Goal: Transaction & Acquisition: Book appointment/travel/reservation

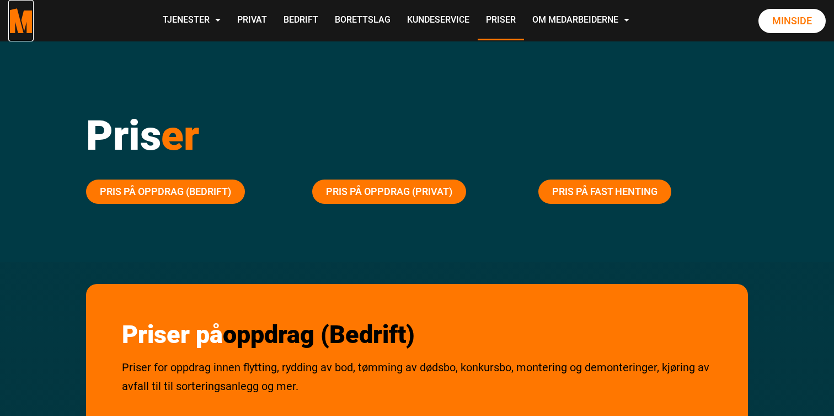
click at [25, 19] on polygon "Medarbeiderne start page" at bounding box center [28, 21] width 12 height 23
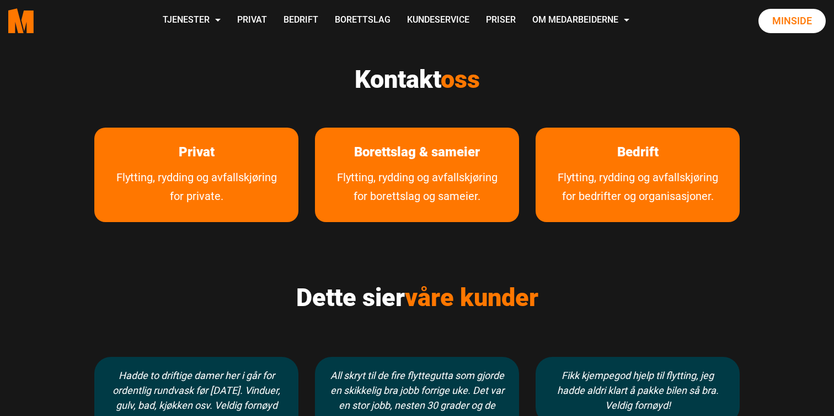
scroll to position [656, 0]
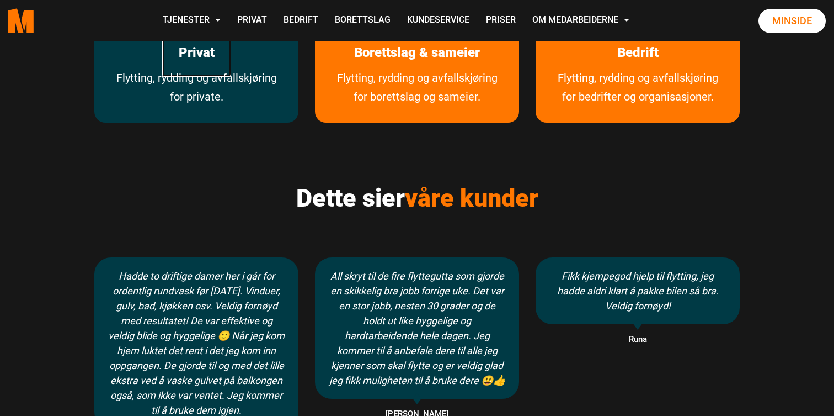
click at [180, 63] on link "Privat" at bounding box center [196, 52] width 69 height 49
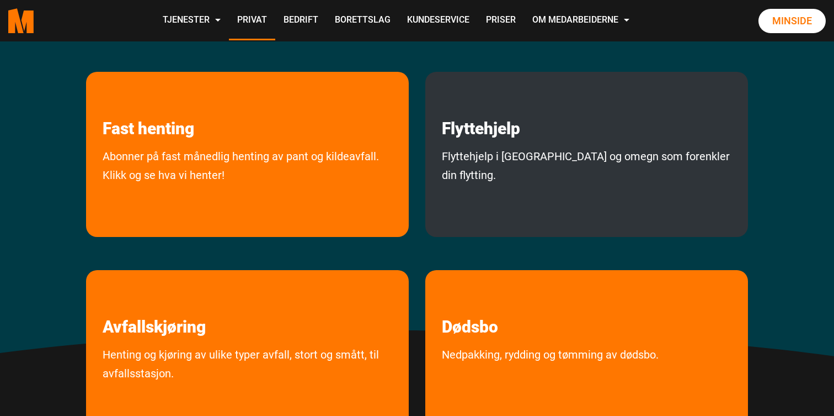
scroll to position [274, 0]
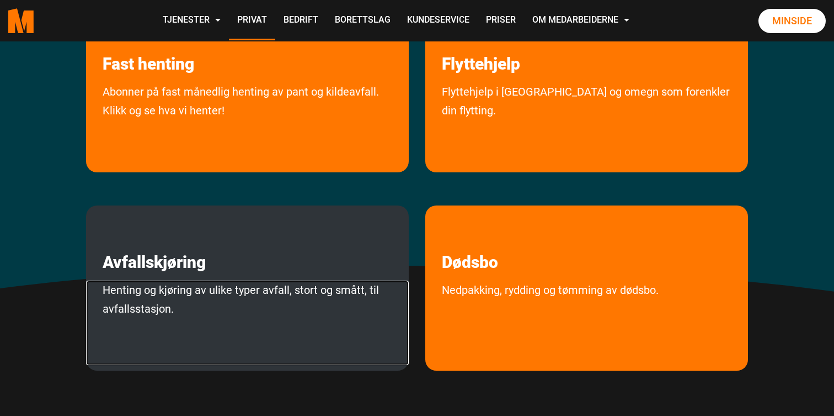
click at [275, 312] on link "Henting og kjøring av ulike typer avfall, stort og smått, til avfallsstasjon." at bounding box center [247, 322] width 323 height 84
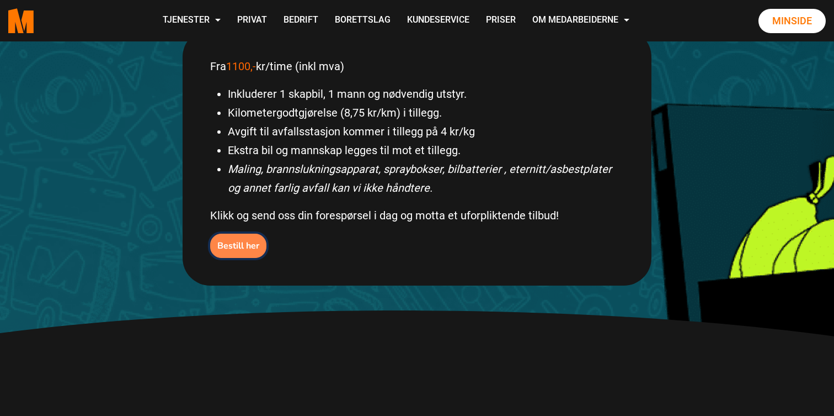
click at [230, 249] on b "Bestill her" at bounding box center [238, 246] width 42 height 12
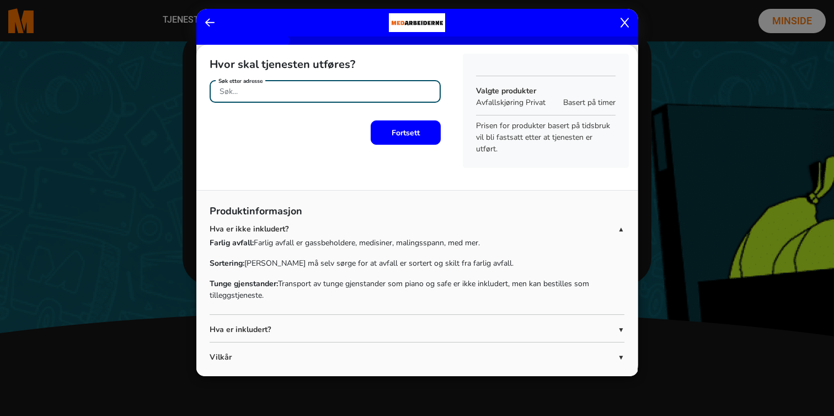
click at [295, 90] on input "Søk etter adresse" at bounding box center [325, 91] width 231 height 23
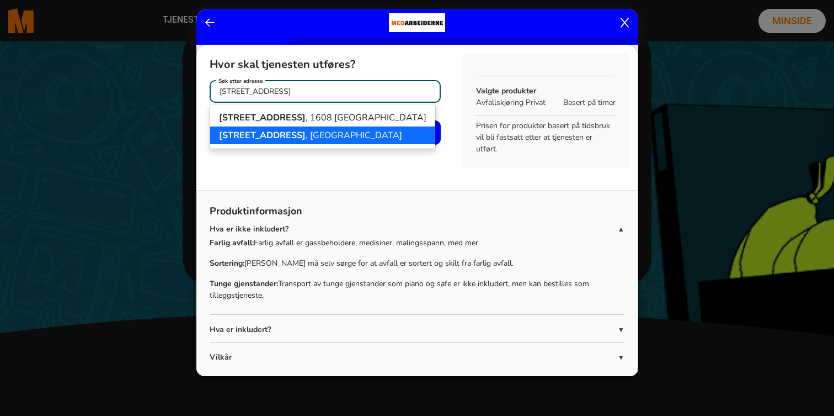
click at [295, 132] on ngb-highlight "[STREET_ADDRESS]" at bounding box center [310, 135] width 183 height 12
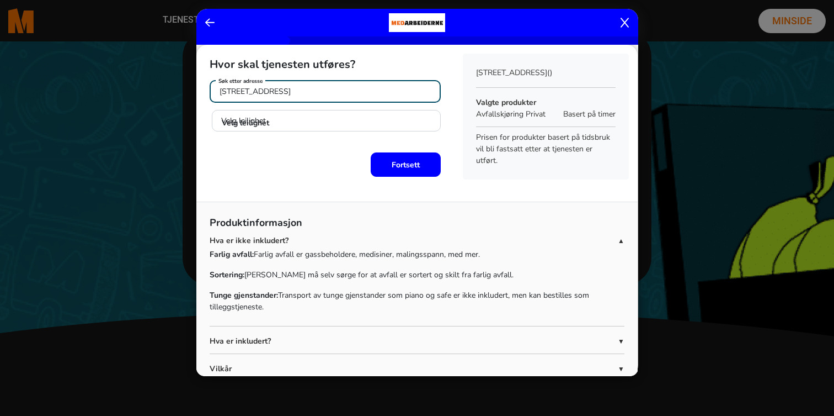
type input "[STREET_ADDRESS]"
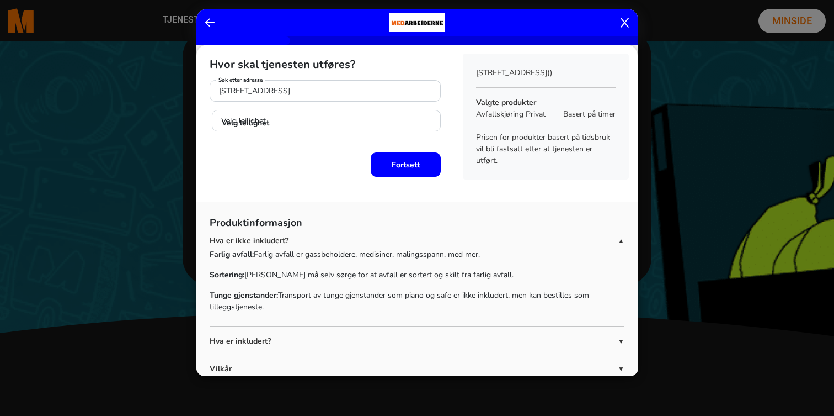
click at [624, 341] on span "▼" at bounding box center [621, 341] width 7 height 10
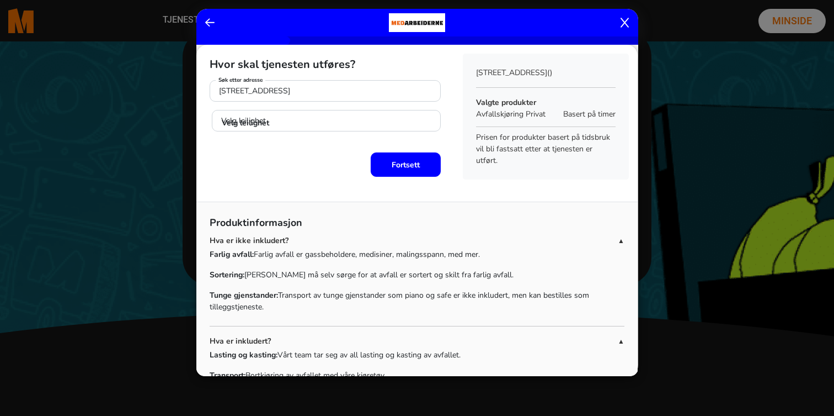
scroll to position [88, 0]
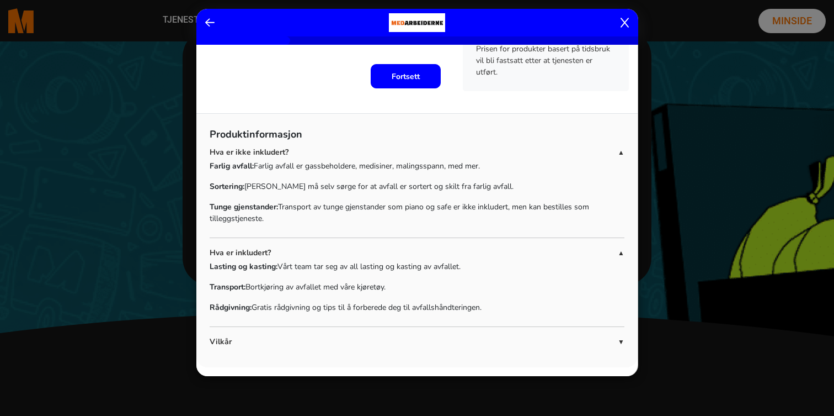
click at [402, 77] on b "Fortsett" at bounding box center [406, 76] width 28 height 10
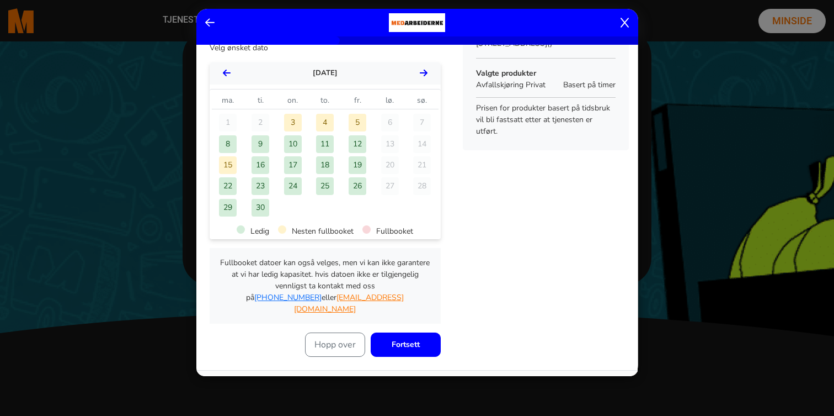
click at [356, 119] on div "5" at bounding box center [358, 123] width 18 height 18
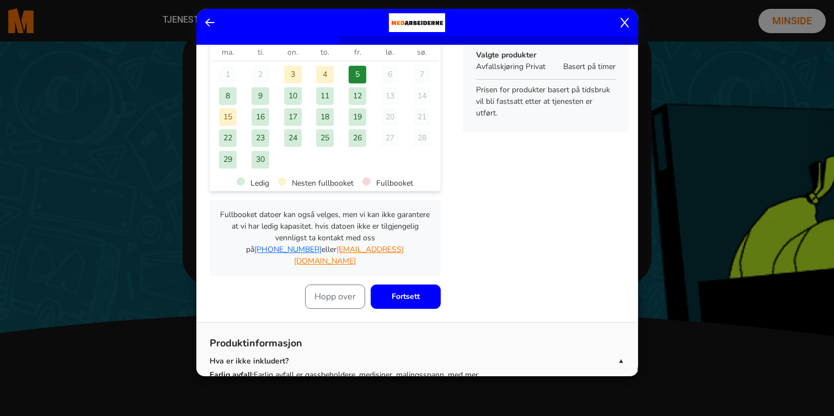
scroll to position [78, 0]
click at [407, 290] on b "Fortsett" at bounding box center [406, 295] width 28 height 10
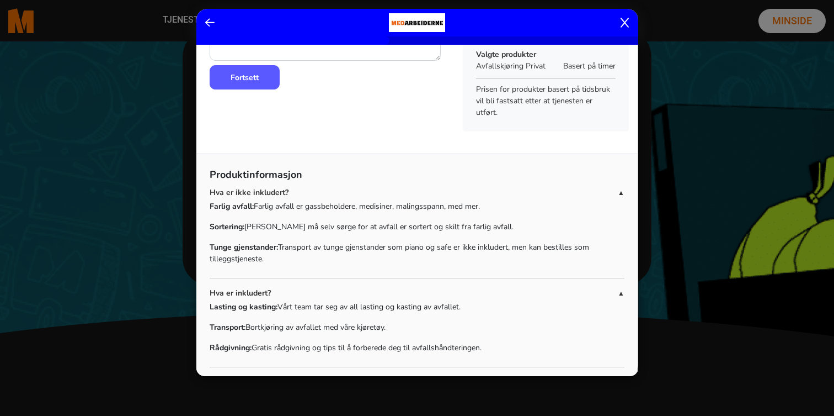
scroll to position [0, 0]
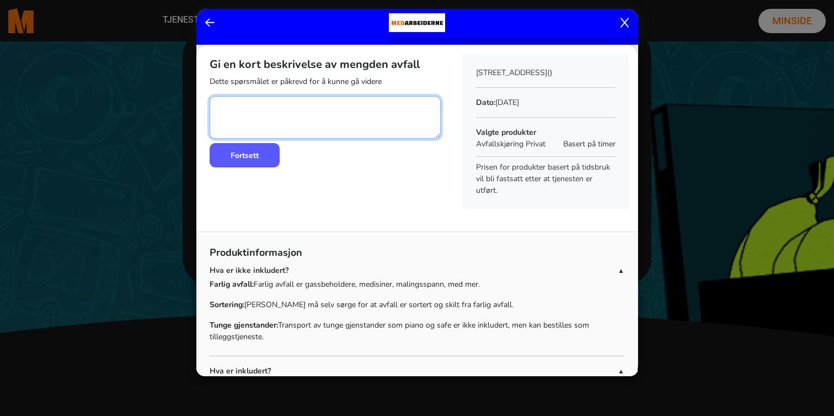
click at [249, 103] on textarea at bounding box center [325, 117] width 231 height 42
type textarea "Hovedsakelig papp, plast fra kjøkkeninstallasjon, to poser med fliser og div by…"
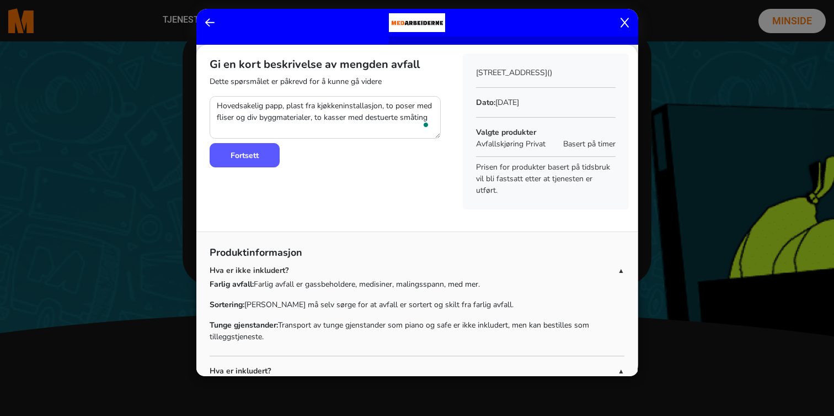
click at [255, 158] on b "Fortsett" at bounding box center [245, 155] width 28 height 10
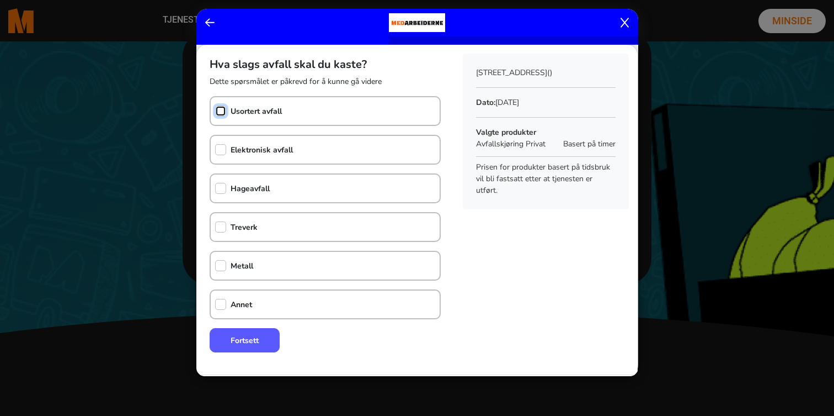
click at [225, 110] on input "checkbox" at bounding box center [220, 110] width 11 height 11
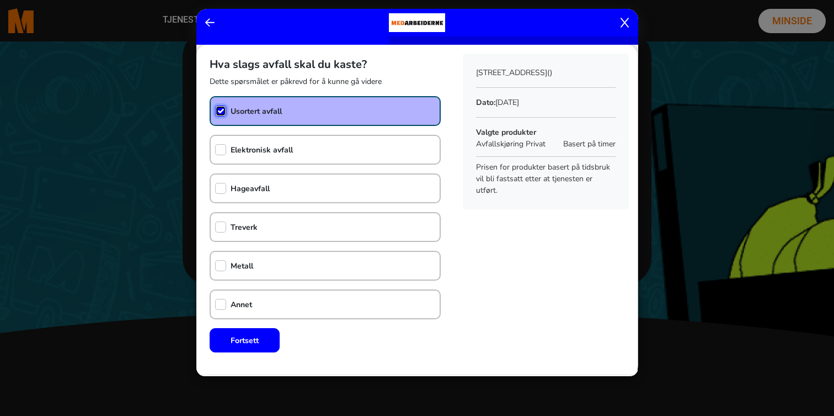
click at [224, 110] on input "checkbox" at bounding box center [220, 110] width 11 height 11
checkbox input "false"
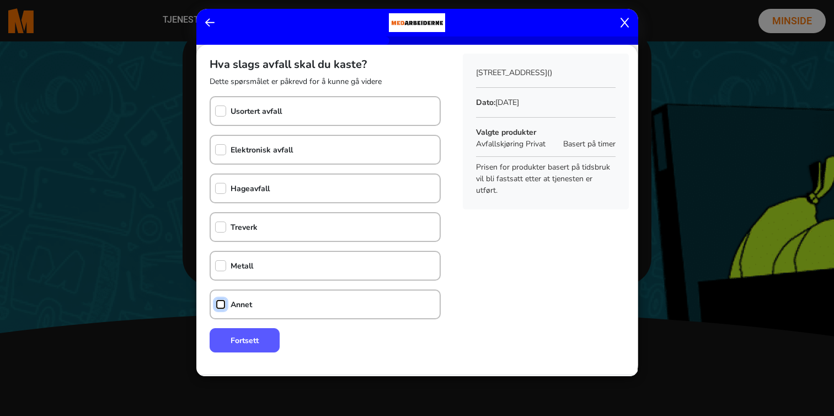
click at [221, 301] on input "checkbox" at bounding box center [220, 304] width 11 height 11
checkbox input "true"
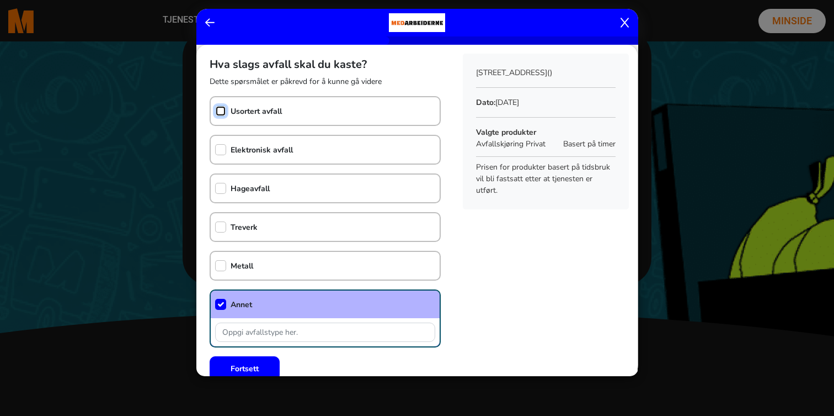
click at [219, 108] on input "checkbox" at bounding box center [220, 110] width 11 height 11
checkbox input "true"
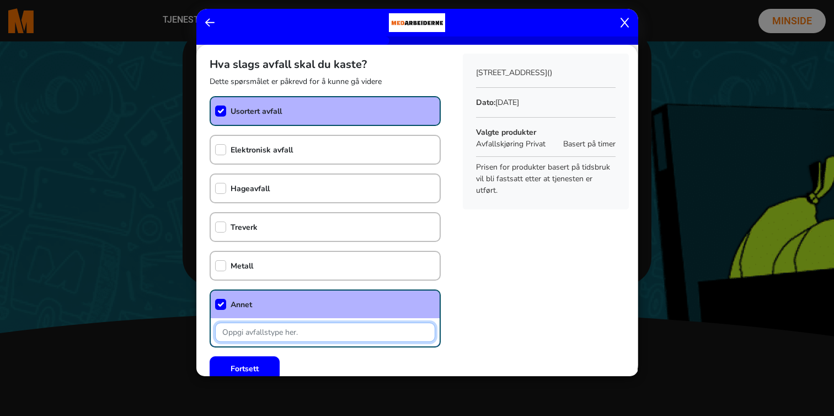
click at [244, 330] on input "text" at bounding box center [325, 331] width 220 height 19
type input "papp, plast, isopor"
click at [243, 361] on button "Fortsett" at bounding box center [245, 368] width 70 height 24
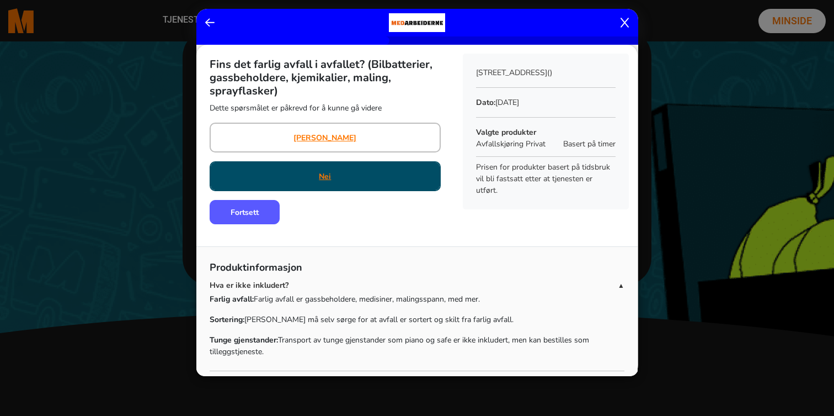
click at [281, 169] on div "Nei" at bounding box center [325, 176] width 231 height 30
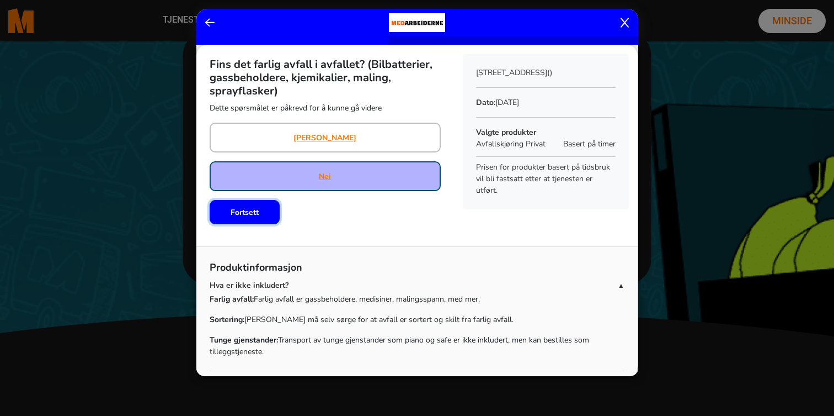
click at [247, 218] on button "Fortsett" at bounding box center [245, 212] width 70 height 24
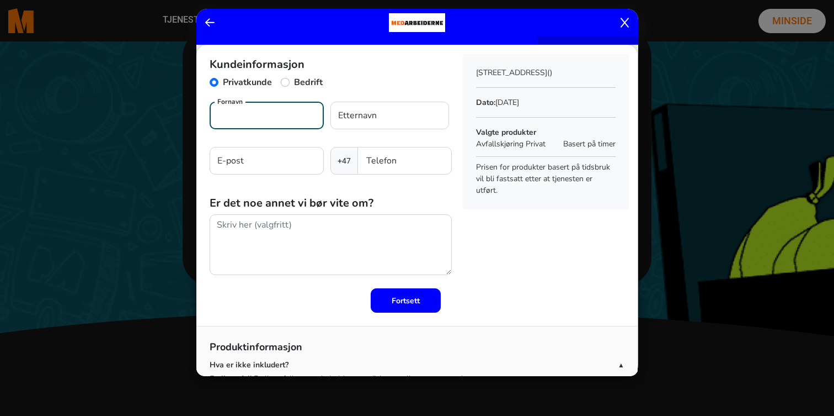
click at [257, 116] on input "Fornavn" at bounding box center [267, 116] width 114 height 28
type input "[PERSON_NAME]"
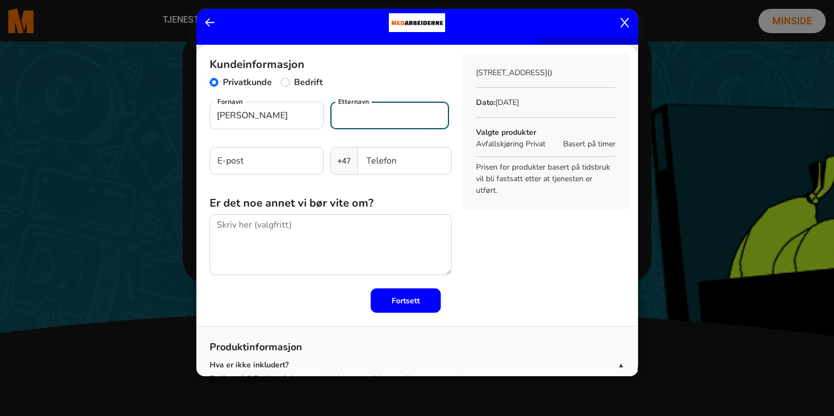
click at [404, 127] on input "Etternavn" at bounding box center [390, 116] width 119 height 28
type input "Torvbråten"
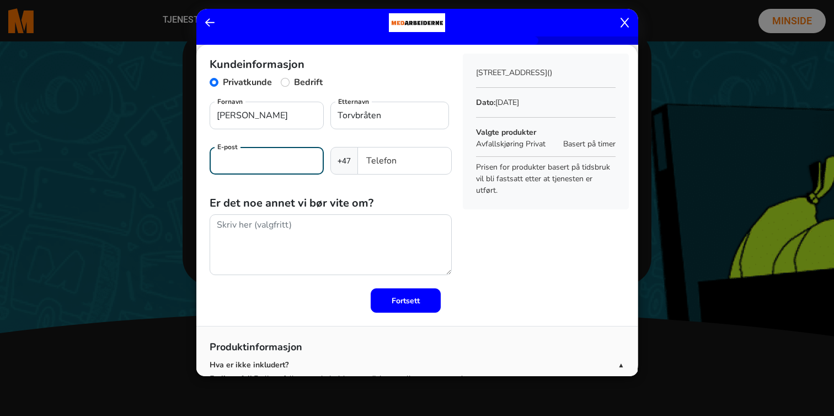
click at [273, 171] on input "E-post" at bounding box center [267, 161] width 114 height 28
type input "[EMAIL_ADDRESS][DOMAIN_NAME]"
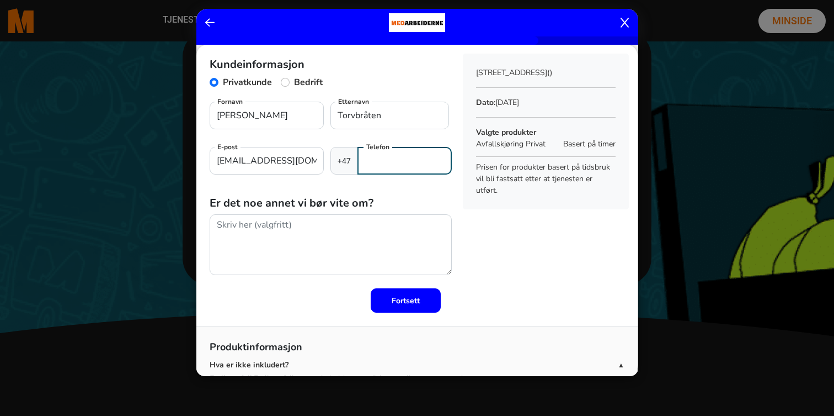
click at [375, 161] on input "Telefon" at bounding box center [405, 161] width 94 height 28
type input "40215541"
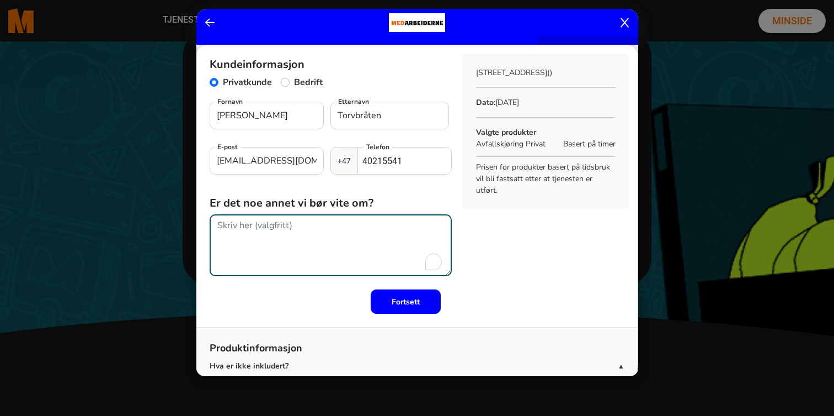
click at [270, 236] on textarea "To enrich screen reader interactions, please activate Accessibility in Grammarl…" at bounding box center [331, 245] width 242 height 62
click at [252, 234] on textarea "To enrich screen reader interactions, please activate Accessibility in Grammarl…" at bounding box center [331, 245] width 242 height 62
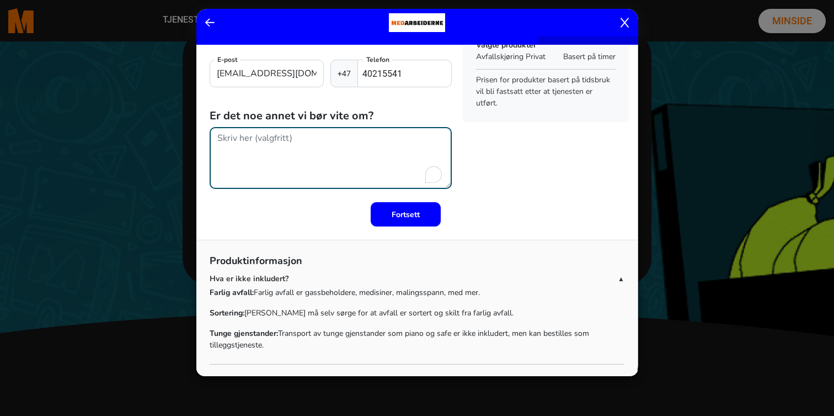
scroll to position [97, 0]
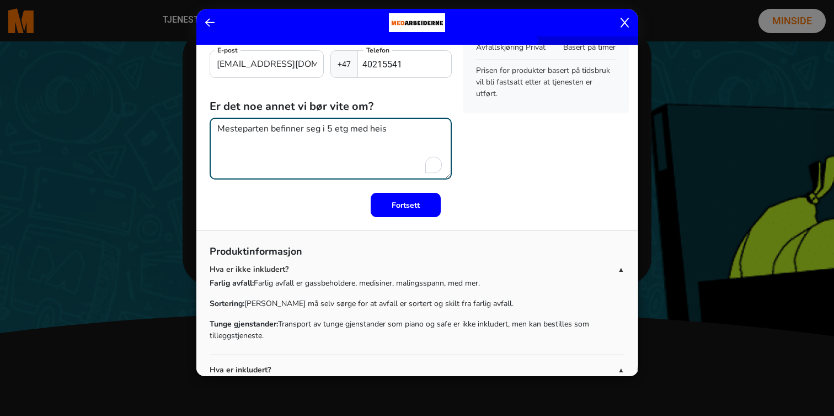
type textarea "Mesteparten befinner seg i 5 etg med heis"
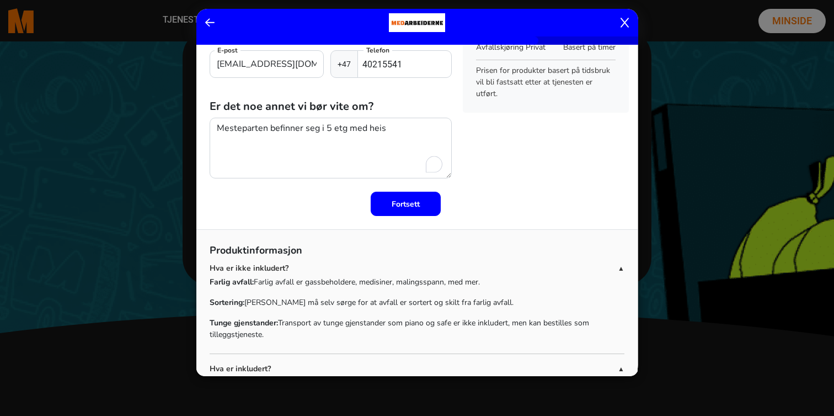
click at [406, 209] on button "Fortsett" at bounding box center [406, 203] width 70 height 24
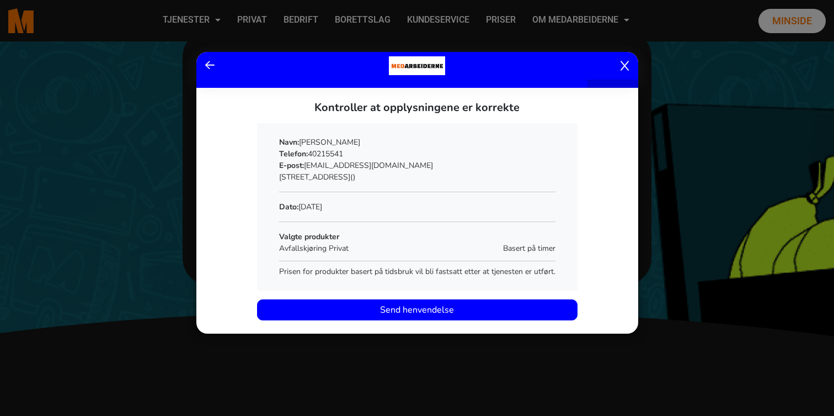
click at [400, 311] on span "Send henvendelse" at bounding box center [417, 309] width 74 height 13
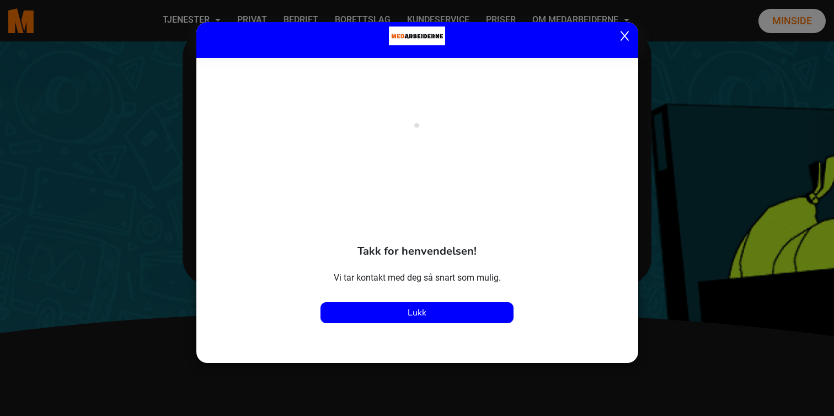
click at [398, 315] on button "Lukk" at bounding box center [417, 312] width 193 height 21
